Goal: Task Accomplishment & Management: Complete application form

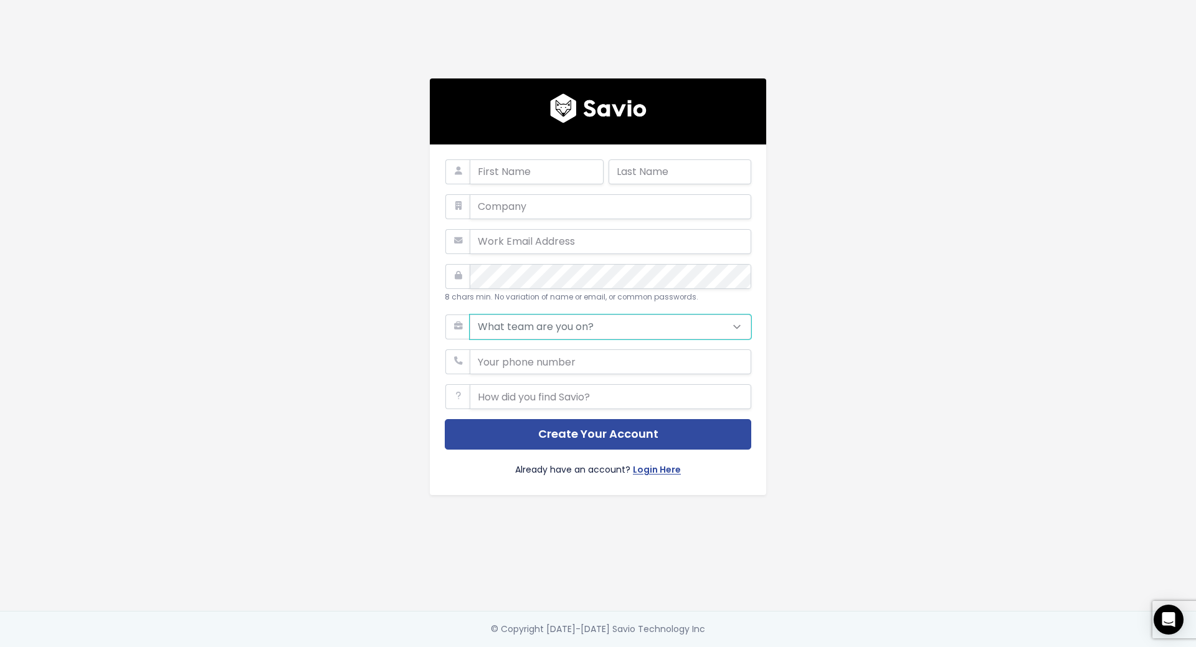
click at [512, 323] on select "What team are you on? Support Product Sales Customer Success Marketing Other" at bounding box center [609, 326] width 281 height 25
click at [887, 275] on div "8 chars min. No variation of name or email, or common passwords. What team are …" at bounding box center [598, 305] width 710 height 611
click at [555, 351] on input "phone" at bounding box center [609, 361] width 281 height 25
click at [888, 328] on div "8 chars min. No variation of name or email, or common passwords. What team are …" at bounding box center [598, 305] width 710 height 611
click at [683, 388] on input "text" at bounding box center [609, 396] width 281 height 25
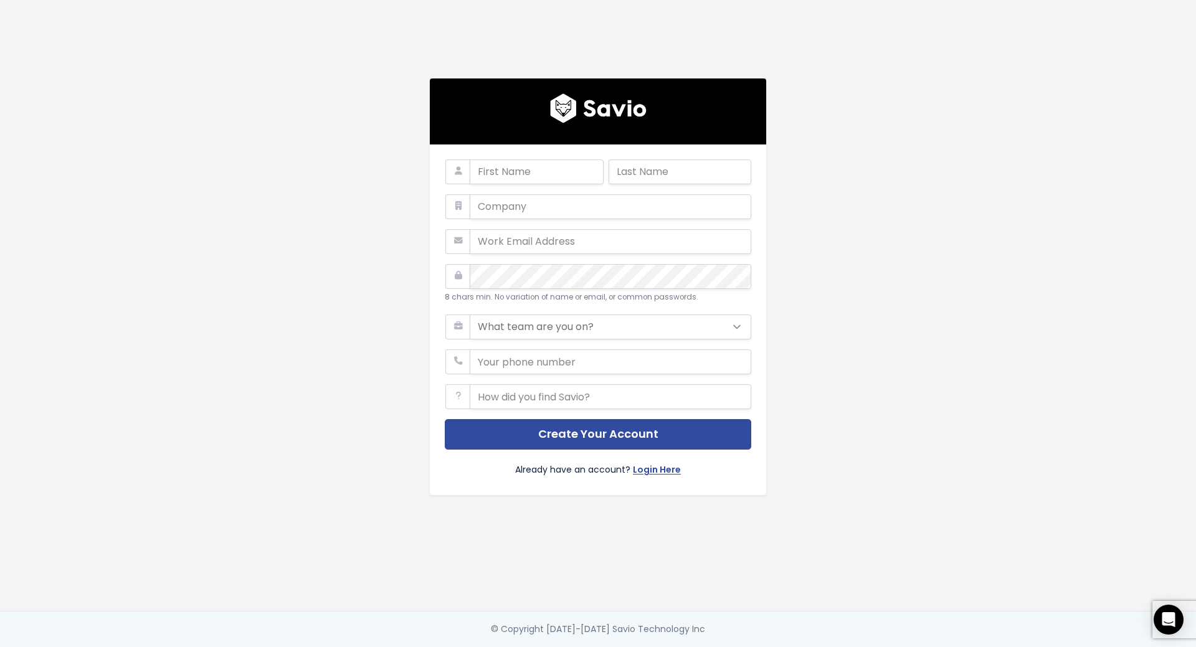
click at [847, 330] on div "8 chars min. No variation of name or email, or common passwords. What team are …" at bounding box center [598, 305] width 710 height 611
click at [519, 169] on input "text" at bounding box center [536, 171] width 134 height 25
click at [894, 215] on div "8 chars min. No variation of name or email, or common passwords. What team are …" at bounding box center [598, 305] width 710 height 611
drag, startPoint x: 517, startPoint y: 292, endPoint x: 651, endPoint y: 291, distance: 133.9
click at [651, 292] on small "8 chars min. No variation of name or email, or common passwords." at bounding box center [571, 297] width 253 height 10
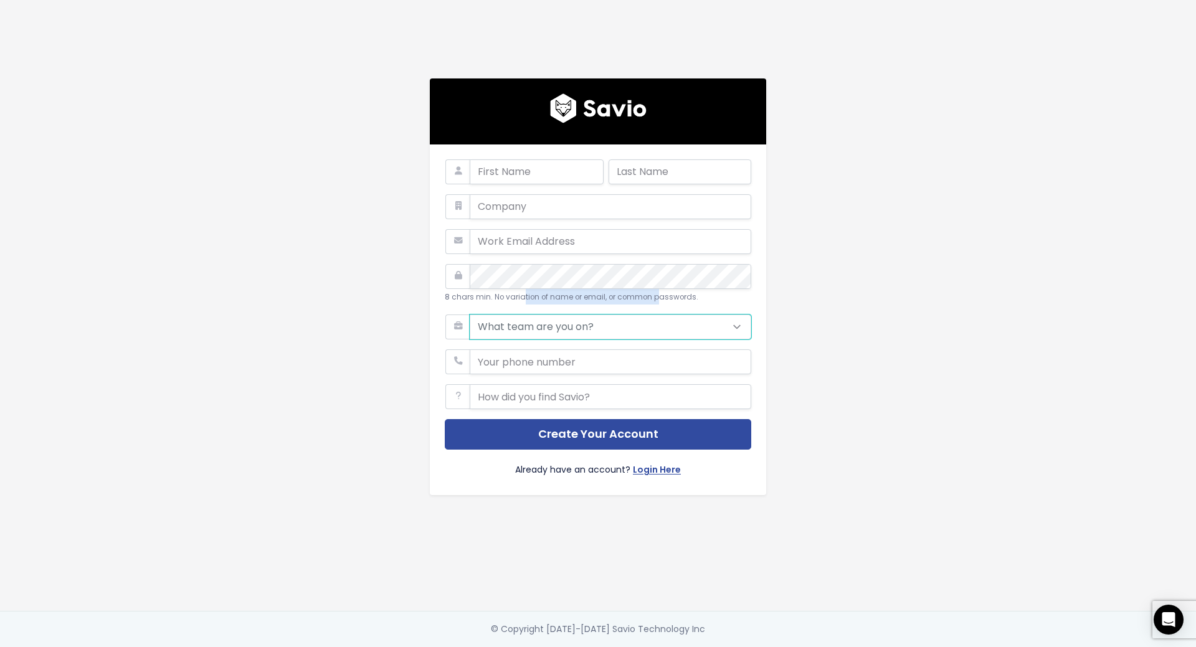
click at [589, 316] on select "What team are you on? Support Product Sales Customer Success Marketing Other" at bounding box center [609, 326] width 281 height 25
click at [844, 304] on div "8 chars min. No variation of name or email, or common passwords. What team are …" at bounding box center [598, 305] width 710 height 611
click at [671, 349] on input "phone" at bounding box center [609, 361] width 281 height 25
click at [873, 332] on div "8 chars min. No variation of name or email, or common passwords. What team are …" at bounding box center [598, 305] width 710 height 611
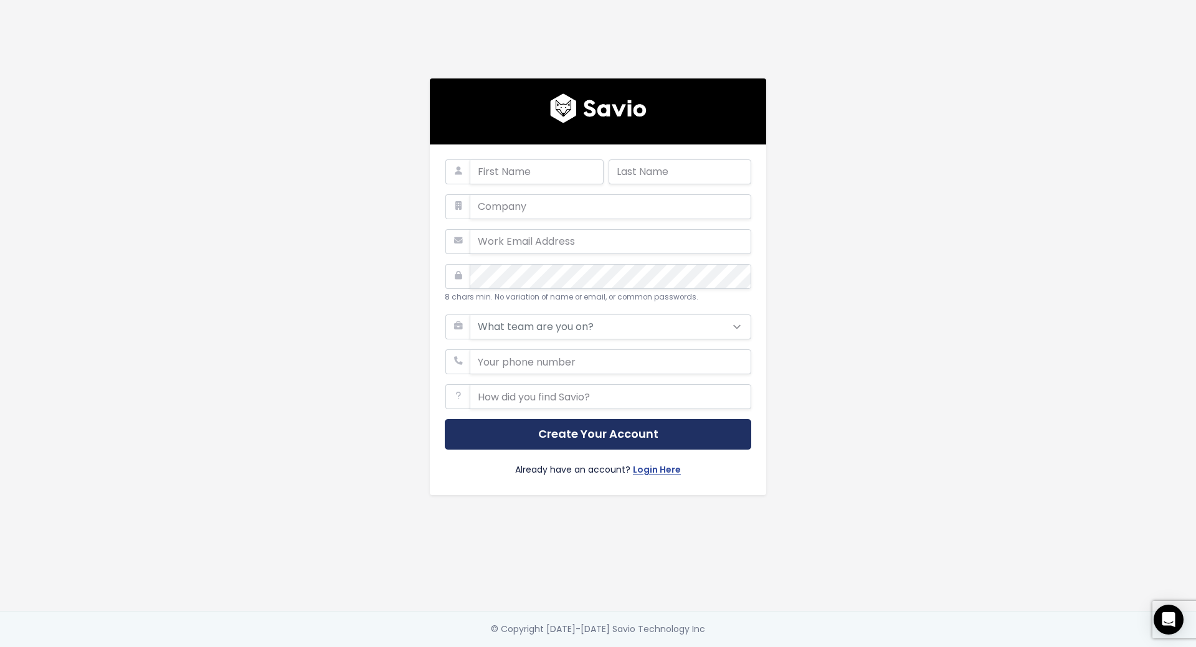
drag, startPoint x: 645, startPoint y: 428, endPoint x: 703, endPoint y: 428, distance: 57.9
click at [645, 428] on button "Create Your Account" at bounding box center [598, 434] width 306 height 31
